Goal: Information Seeking & Learning: Learn about a topic

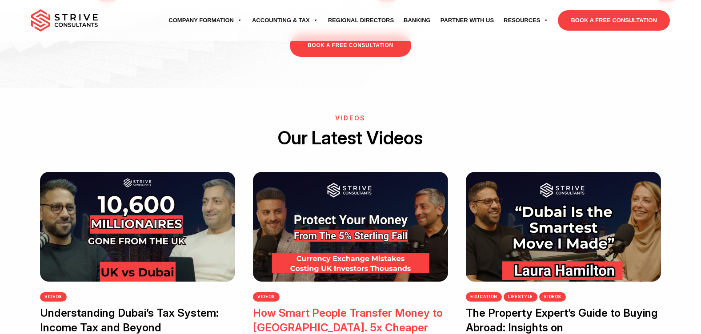
scroll to position [1600, 0]
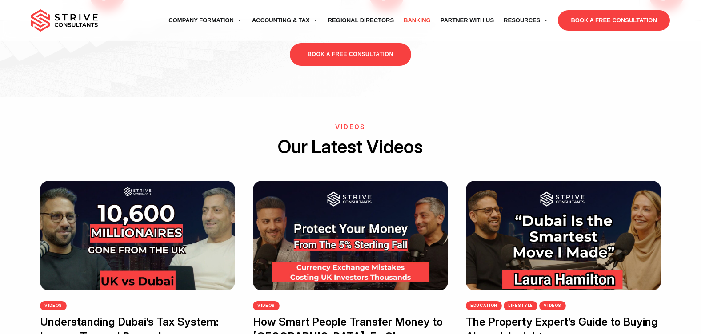
click at [411, 29] on link "Banking" at bounding box center [417, 20] width 37 height 25
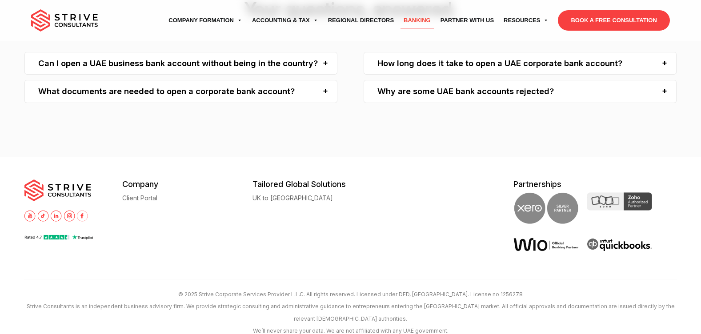
scroll to position [2452, 0]
click at [52, 210] on img at bounding box center [56, 215] width 11 height 11
click at [88, 210] on div at bounding box center [73, 215] width 98 height 11
click at [82, 210] on img at bounding box center [82, 215] width 11 height 11
